Goal: Check status: Check status

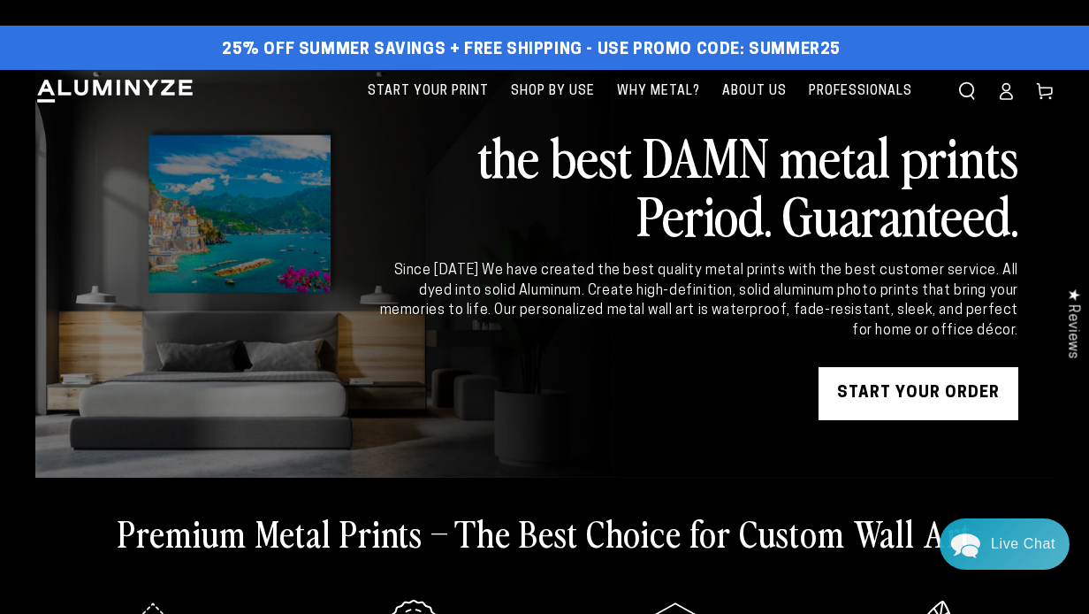
click at [1003, 109] on link "Account" at bounding box center [1006, 91] width 39 height 39
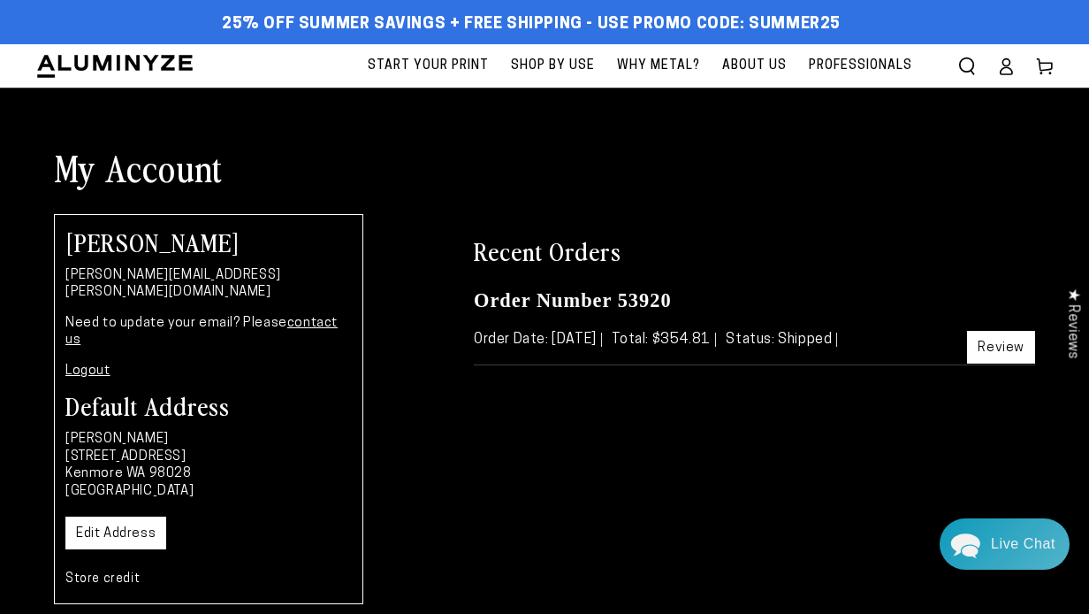
click at [983, 343] on link "Review" at bounding box center [1001, 347] width 68 height 33
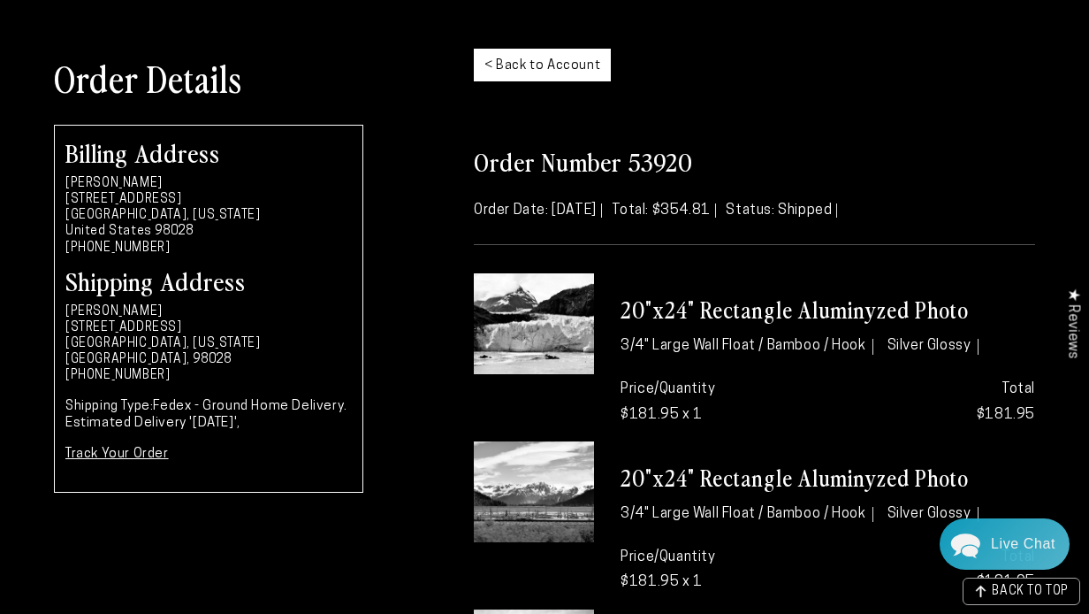
click at [136, 455] on link "Track Your Order" at bounding box center [116, 453] width 103 height 13
